Goal: Task Accomplishment & Management: Manage account settings

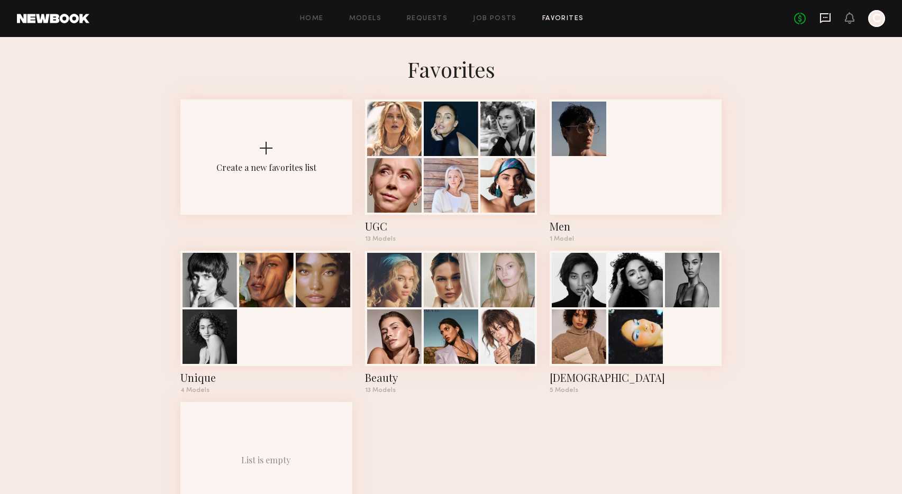
click at [823, 19] on icon at bounding box center [826, 18] width 12 height 12
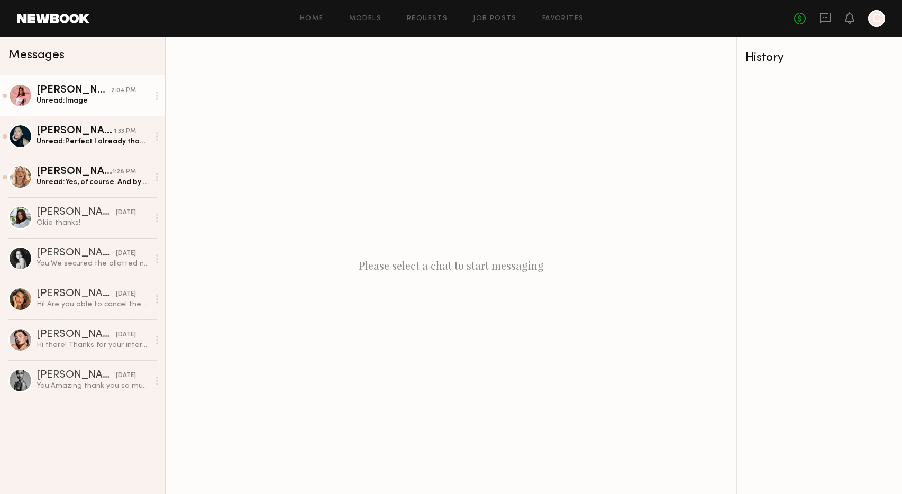
click at [79, 100] on div "Unread: Image" at bounding box center [93, 101] width 113 height 10
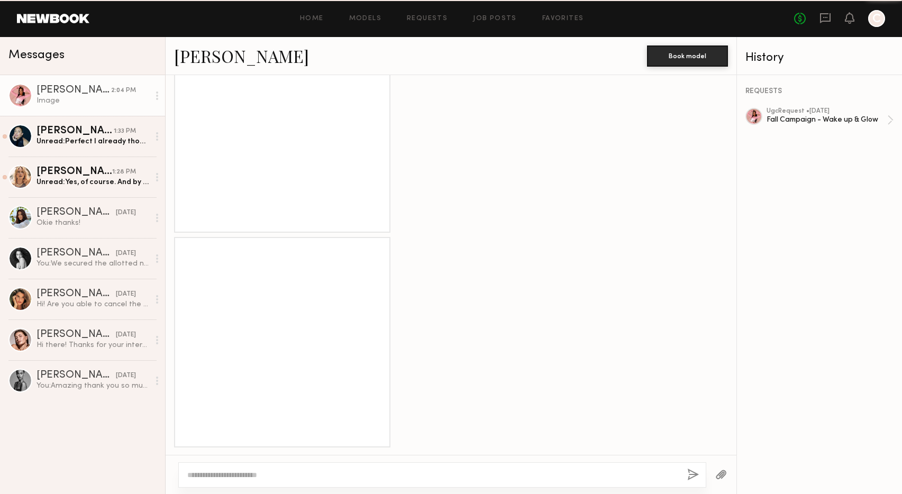
scroll to position [864, 0]
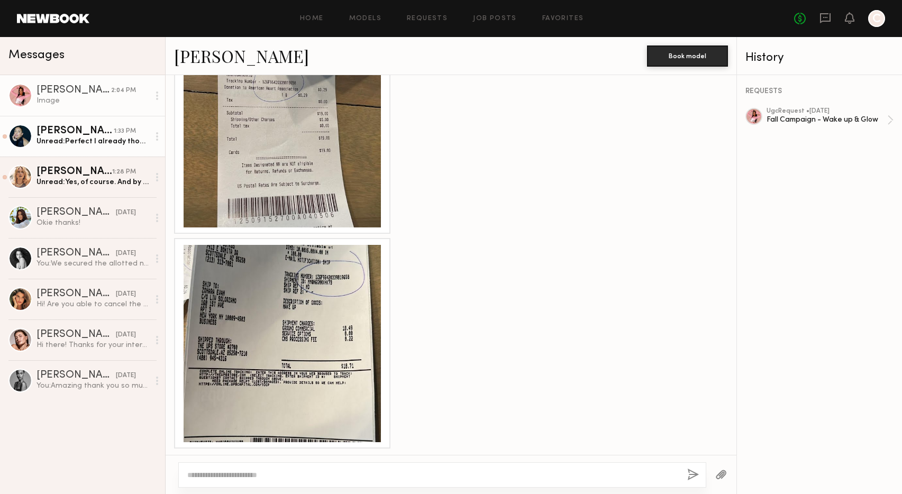
click at [91, 137] on div "Unread: Perfect I already thought about it 🙏🏽" at bounding box center [93, 142] width 113 height 10
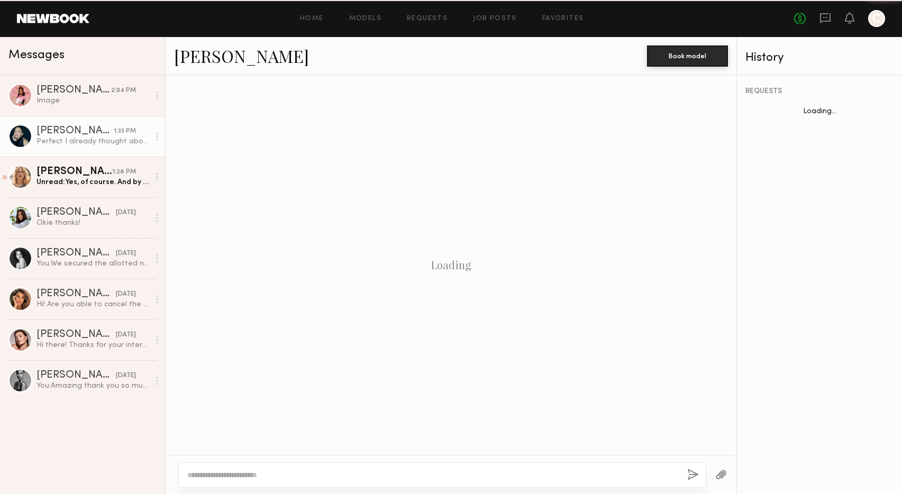
scroll to position [624, 0]
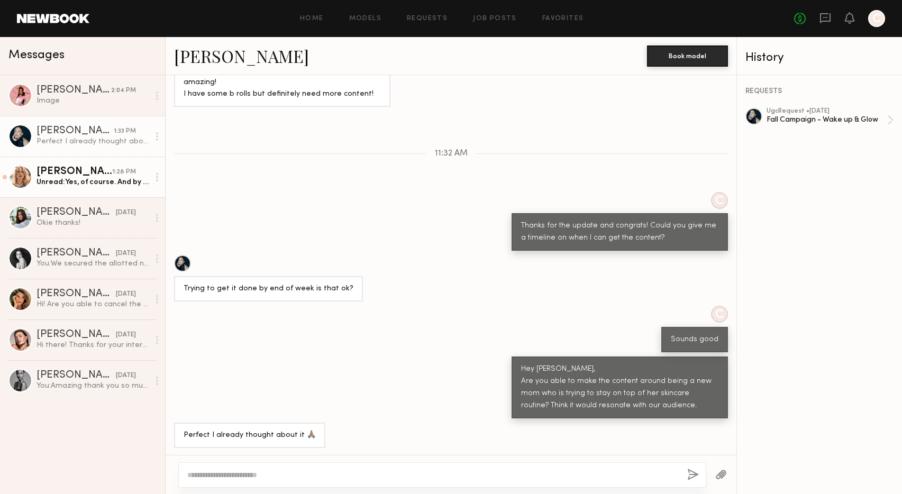
click at [88, 173] on div "Anastassija M." at bounding box center [75, 172] width 76 height 11
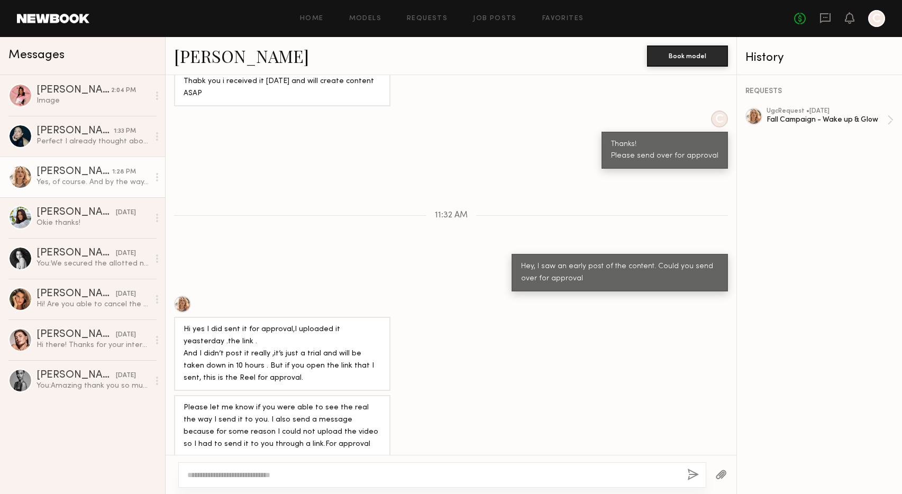
scroll to position [594, 0]
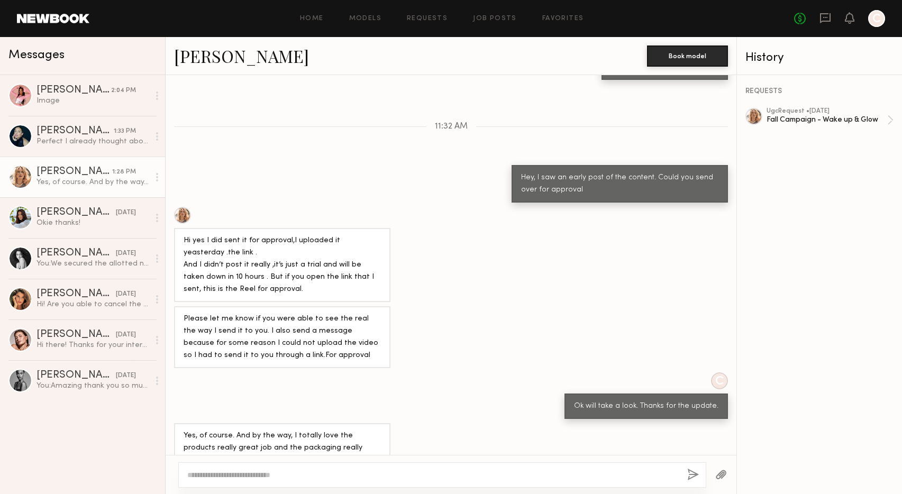
click at [494, 24] on div "Home Models Requests Job Posts Favorites Sign Out No fees up to $5,000 C" at bounding box center [487, 18] width 796 height 17
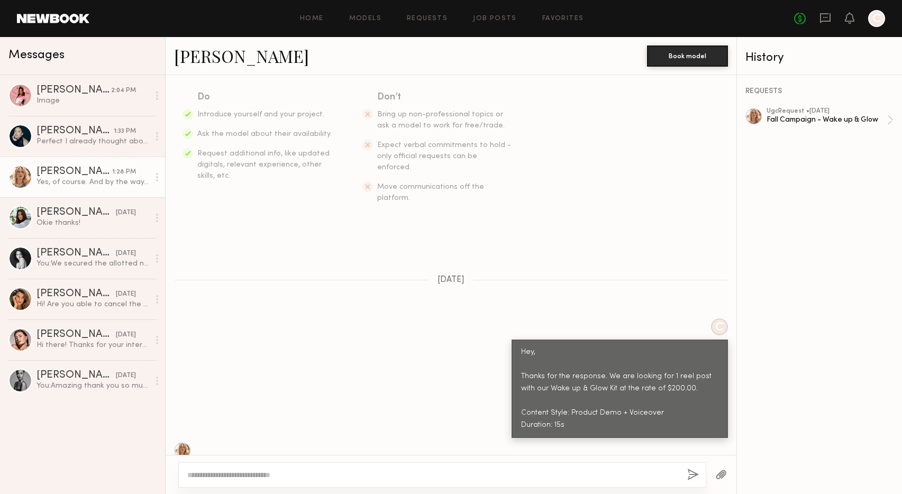
scroll to position [0, 0]
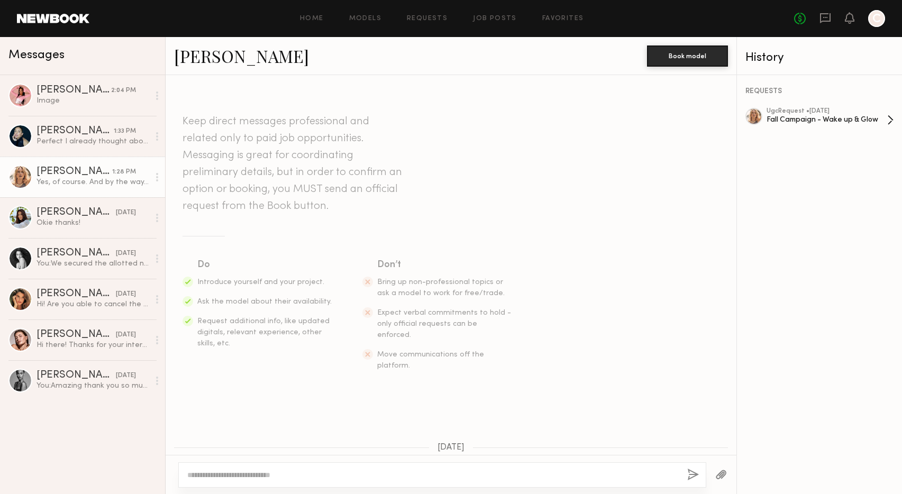
click at [804, 115] on div "Fall Campaign - Wake up & Glow" at bounding box center [827, 120] width 121 height 10
click at [797, 115] on div "Fall Campaign - Wake up & Glow" at bounding box center [827, 120] width 121 height 10
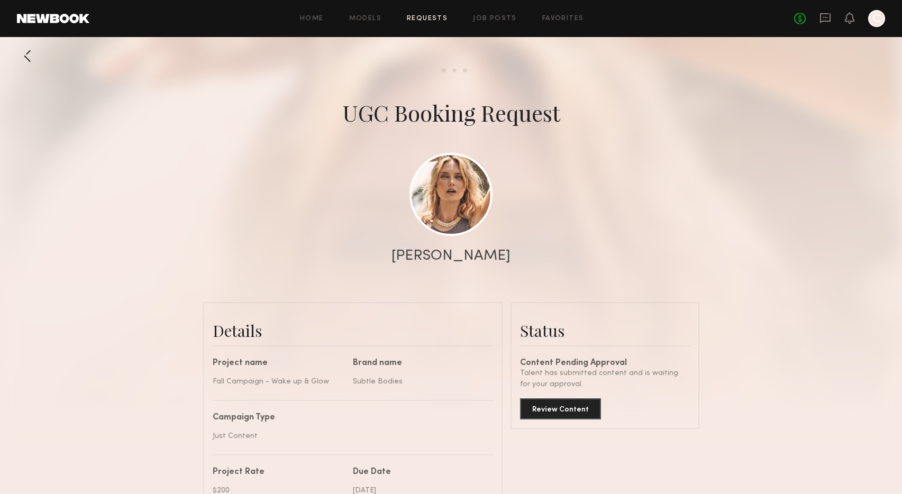
scroll to position [775, 0]
click at [558, 410] on button "Review Content" at bounding box center [560, 408] width 81 height 21
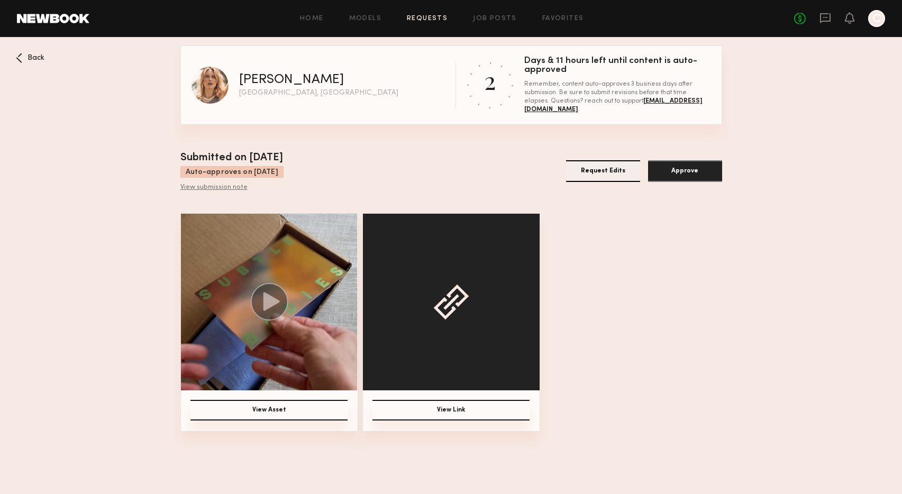
click at [280, 408] on button "View Asset" at bounding box center [269, 410] width 157 height 21
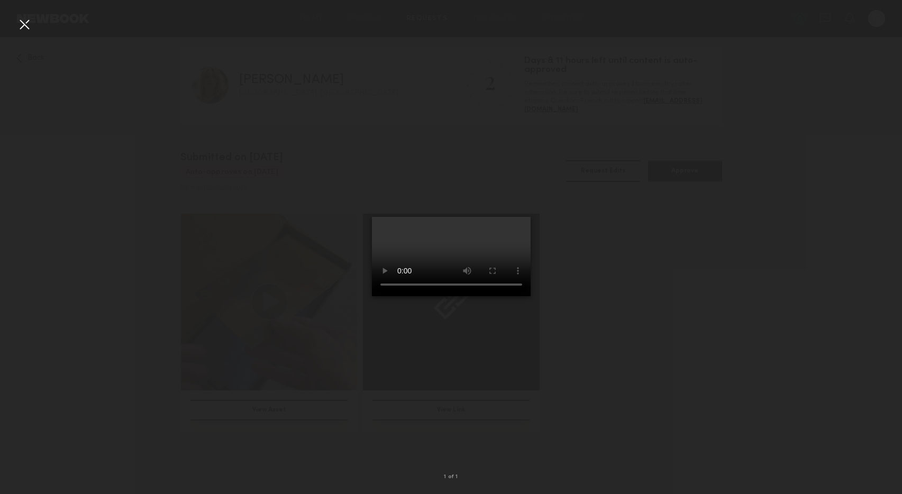
click at [25, 25] on div at bounding box center [24, 24] width 17 height 17
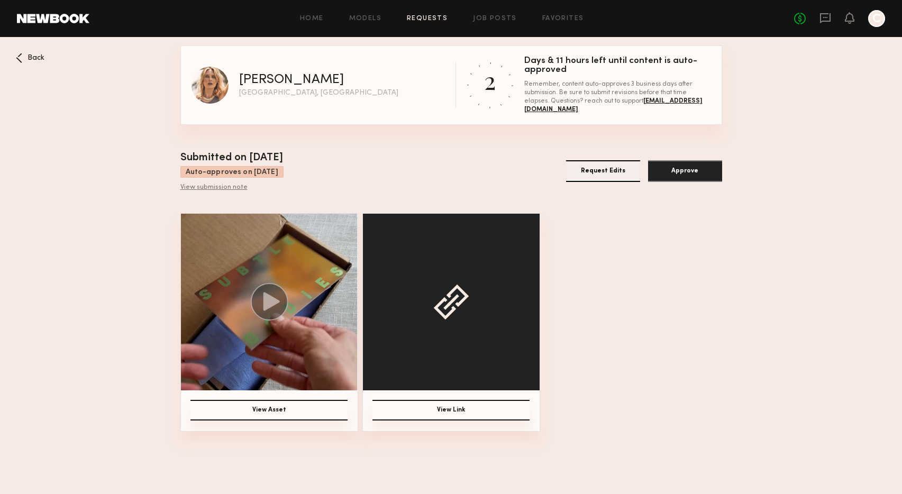
click at [461, 408] on button "View Link" at bounding box center [451, 410] width 157 height 21
click at [267, 297] on icon at bounding box center [271, 302] width 16 height 19
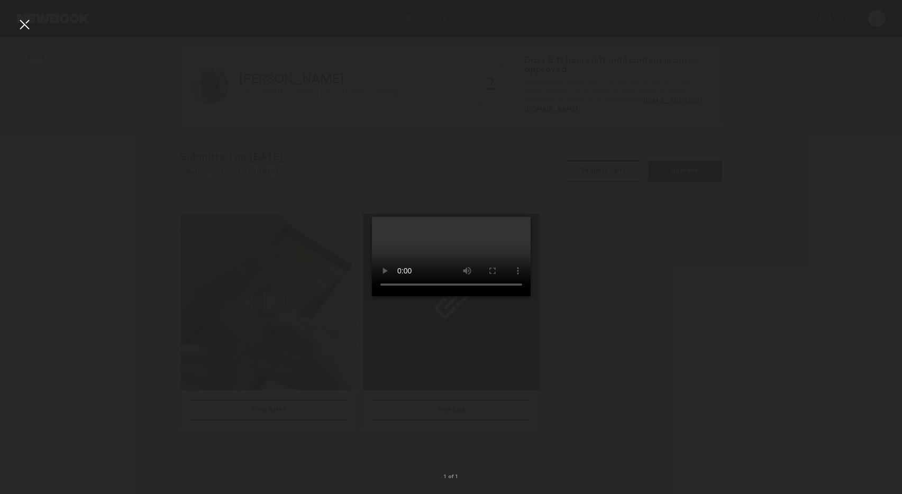
click at [19, 27] on div at bounding box center [24, 24] width 17 height 17
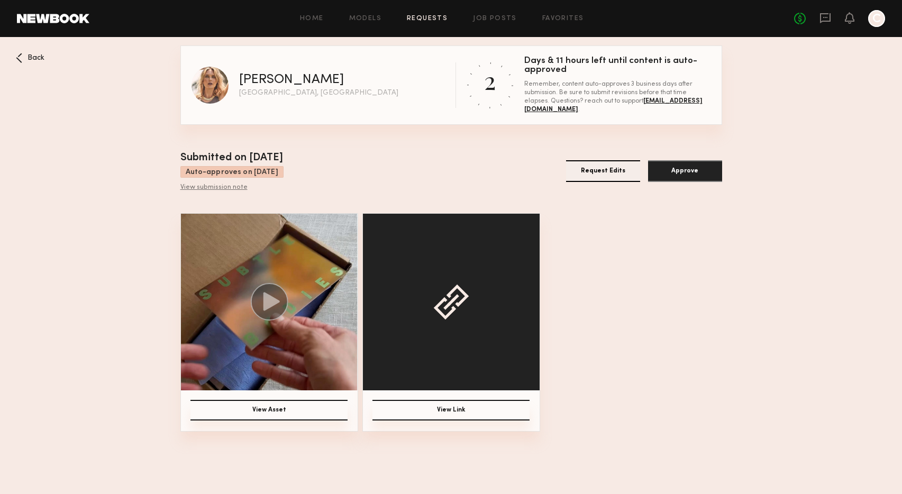
click at [457, 410] on button "View Link" at bounding box center [451, 410] width 157 height 21
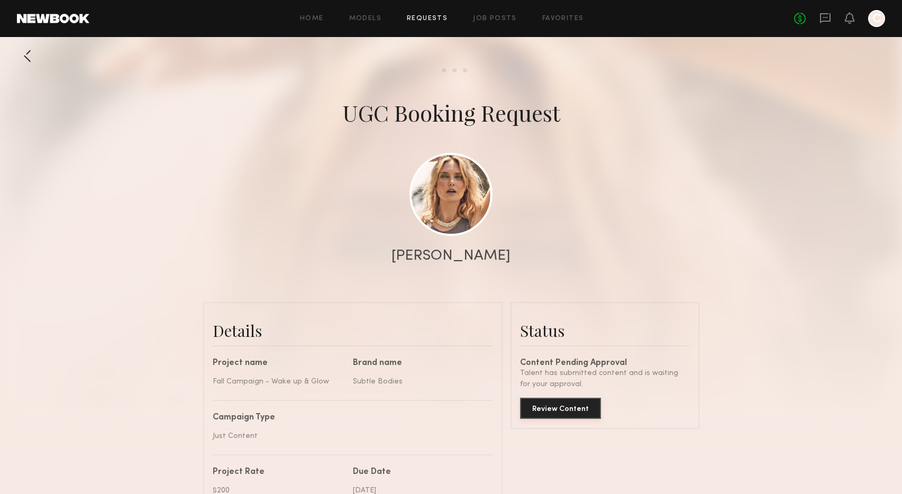
click at [558, 408] on button "Review Content" at bounding box center [560, 408] width 81 height 21
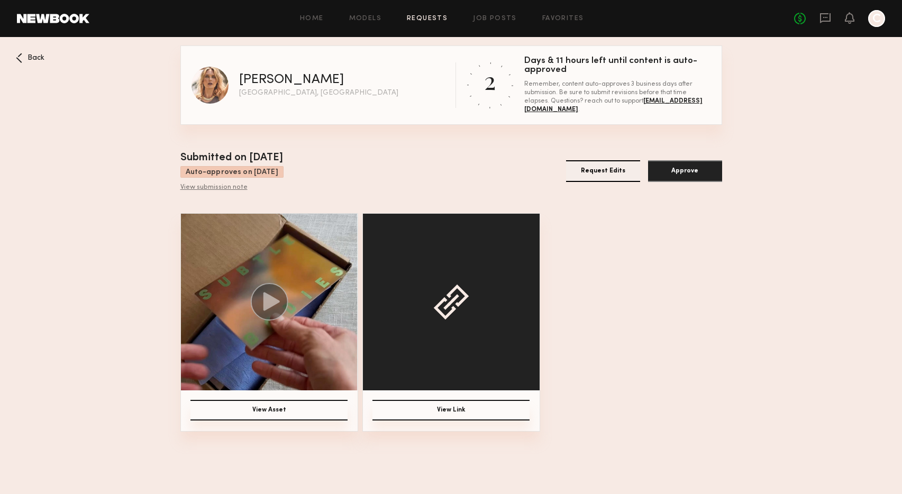
click at [284, 413] on button "View Asset" at bounding box center [269, 410] width 157 height 21
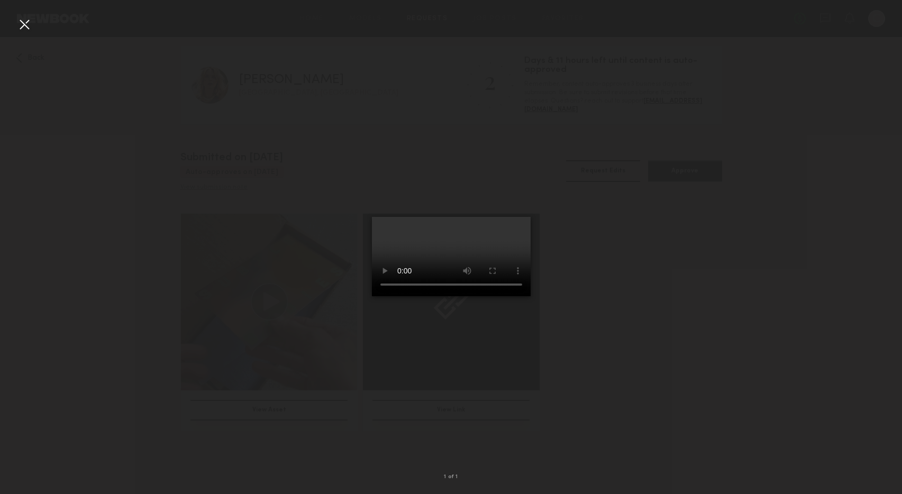
click at [322, 444] on div at bounding box center [451, 239] width 902 height 444
click at [334, 440] on div at bounding box center [451, 239] width 902 height 444
